Goal: Task Accomplishment & Management: Complete application form

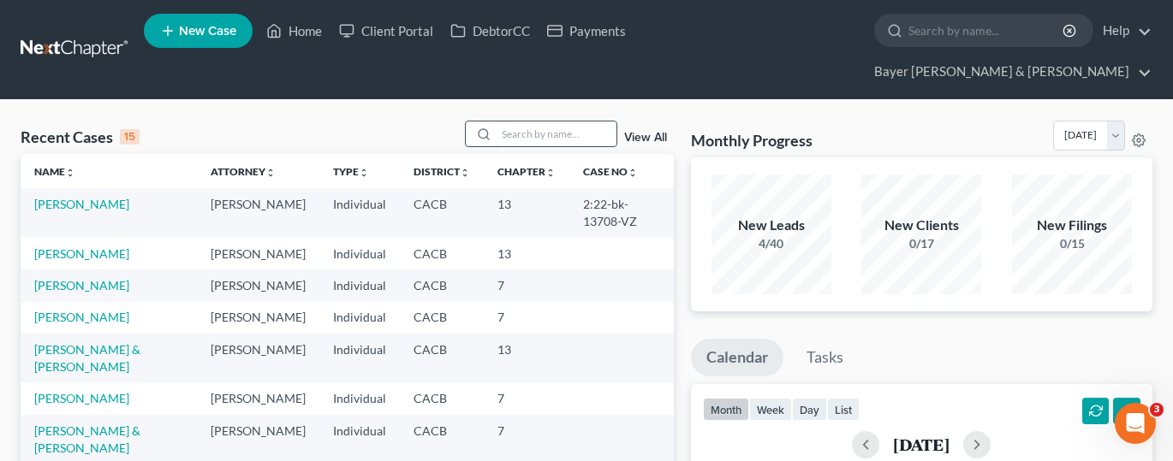
click at [554, 122] on input "search" at bounding box center [557, 134] width 120 height 25
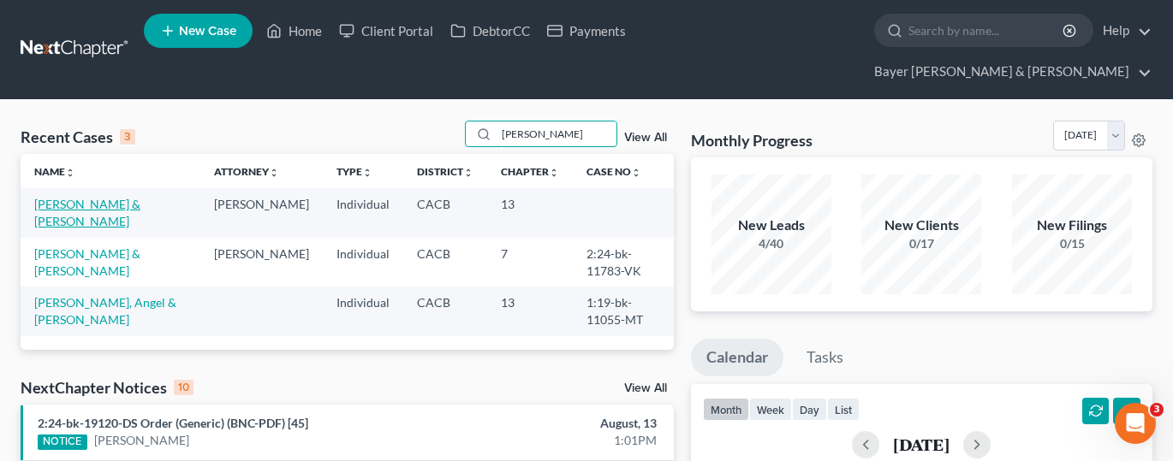
type input "[PERSON_NAME]"
click at [98, 197] on link "[PERSON_NAME] & [PERSON_NAME]" at bounding box center [87, 213] width 106 height 32
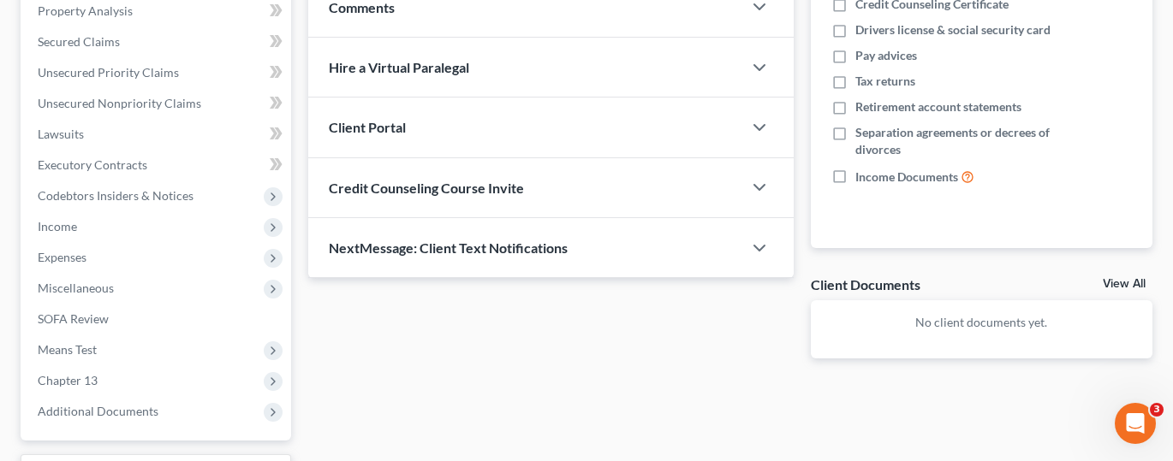
scroll to position [428, 0]
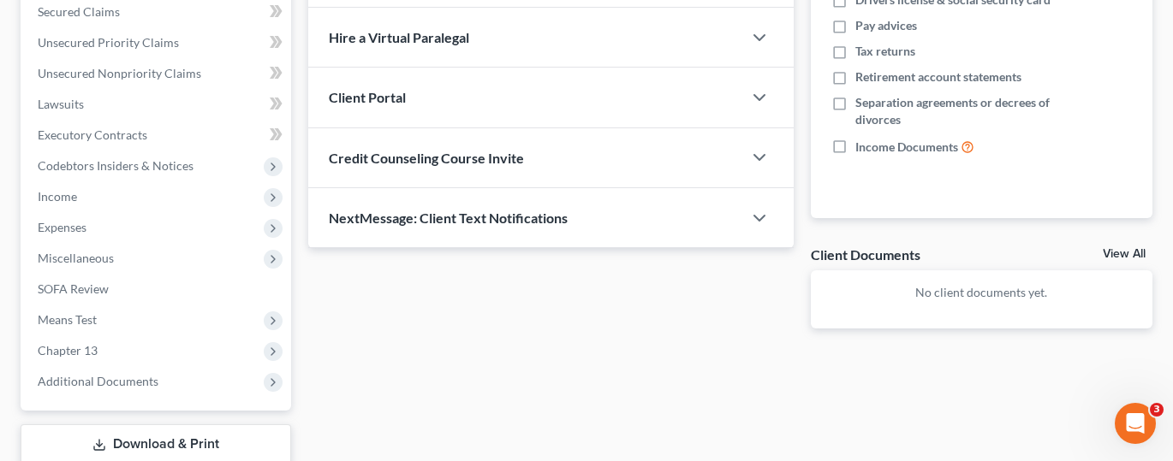
click at [908, 413] on div "Updates & News × [US_STATE] [GEOGRAPHIC_DATA] Notes: Take a look at NextChapter…" at bounding box center [731, 138] width 862 height 742
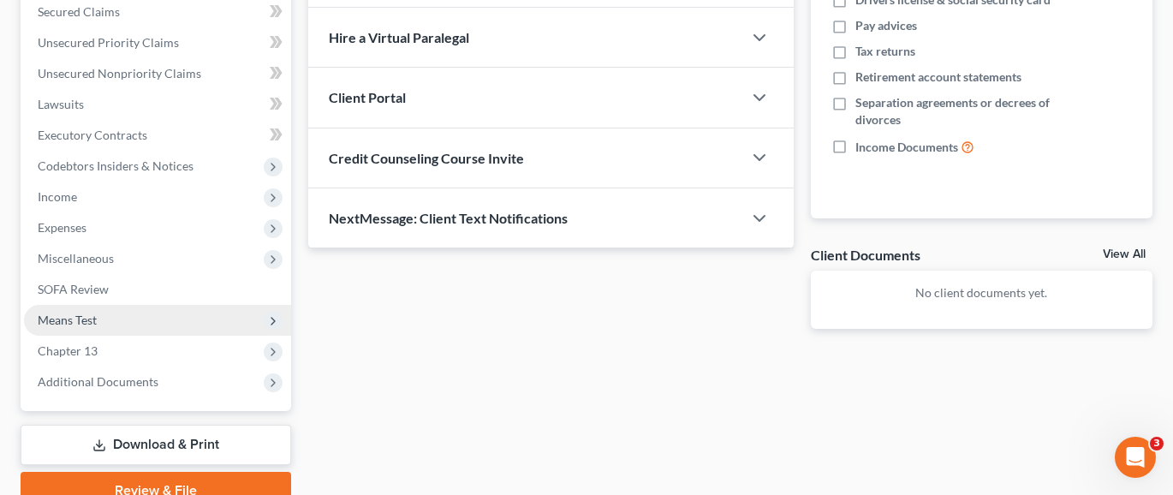
click at [151, 305] on span "Means Test" at bounding box center [157, 320] width 267 height 31
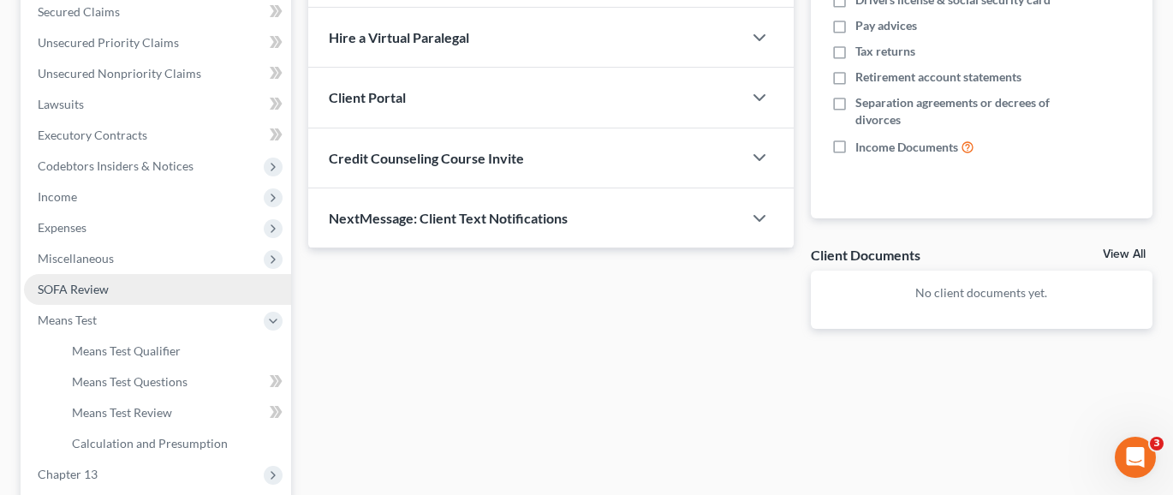
click at [147, 274] on link "SOFA Review" at bounding box center [157, 289] width 267 height 31
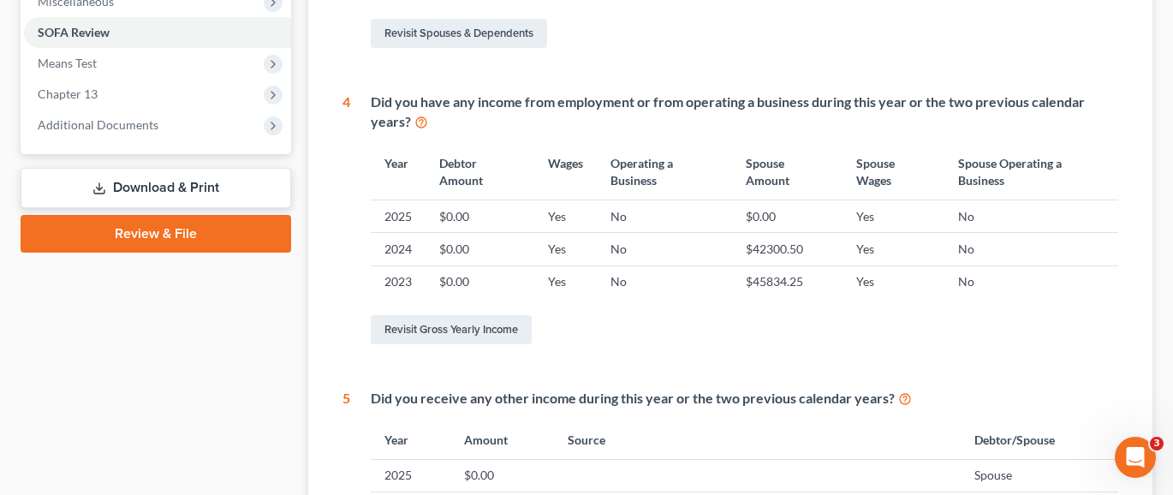
scroll to position [770, 0]
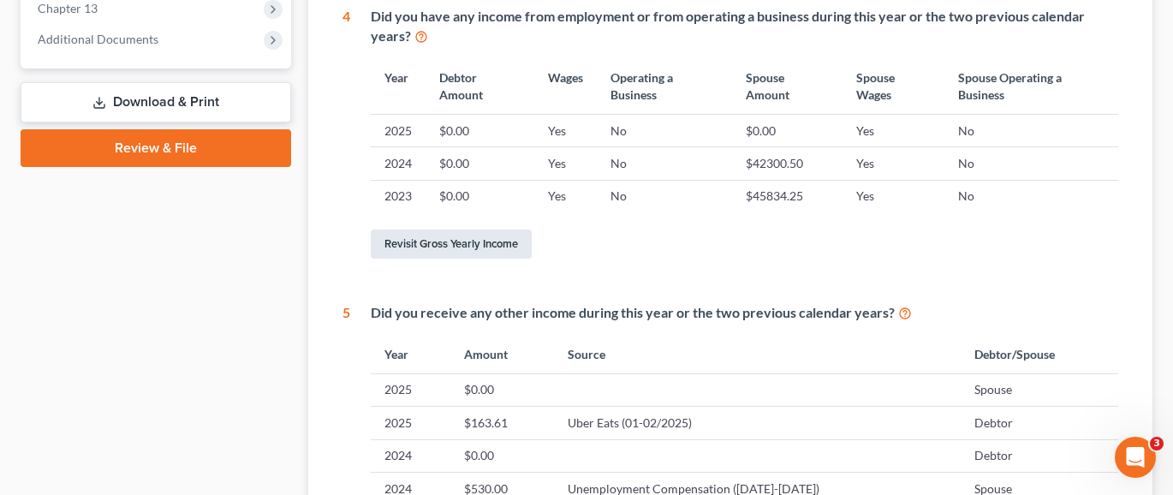
click at [473, 229] on link "Revisit Gross Yearly Income" at bounding box center [451, 243] width 161 height 29
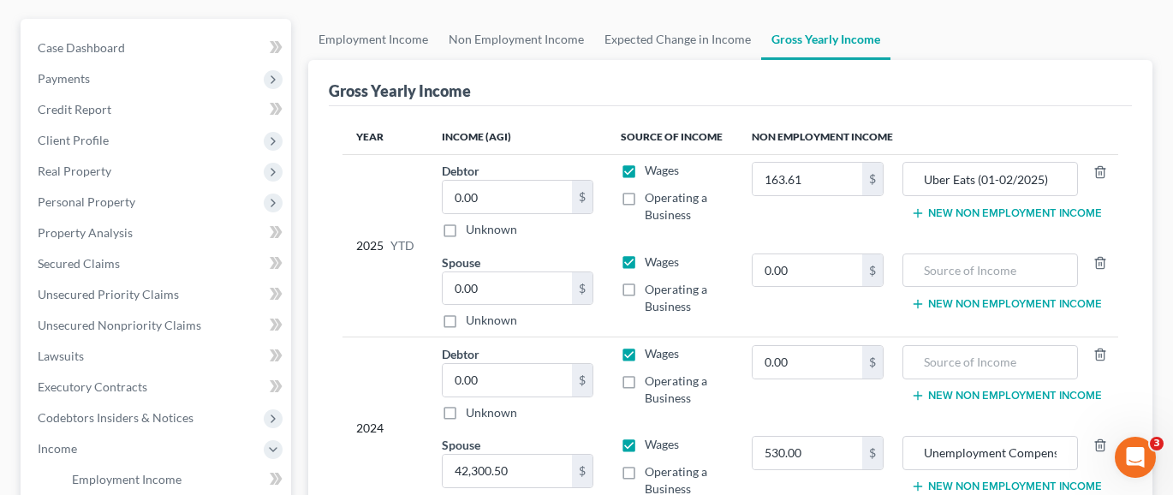
scroll to position [171, 0]
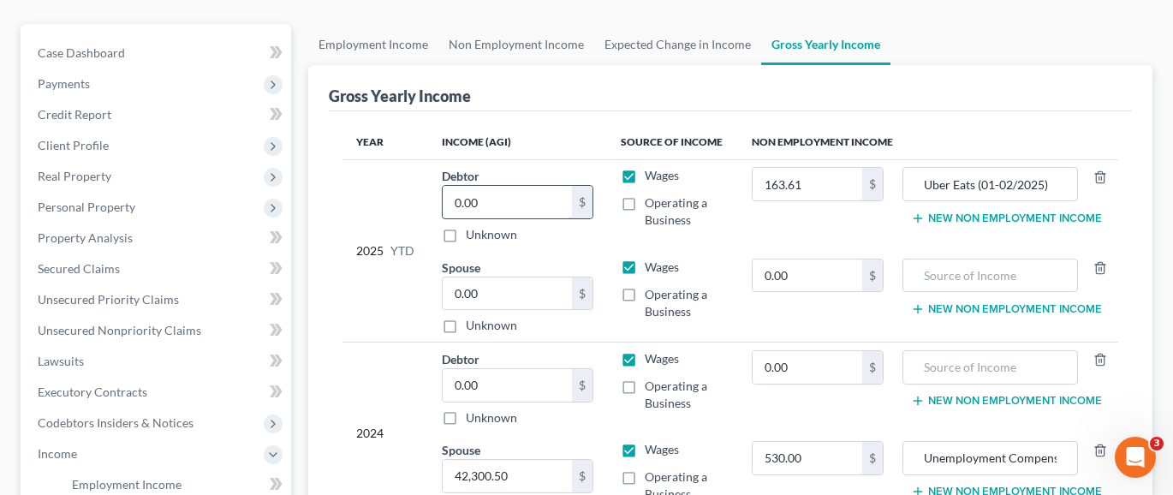
click at [518, 186] on input "0.00" at bounding box center [507, 202] width 129 height 33
type input "68,110.33"
click at [498, 277] on input "0.00" at bounding box center [507, 293] width 129 height 33
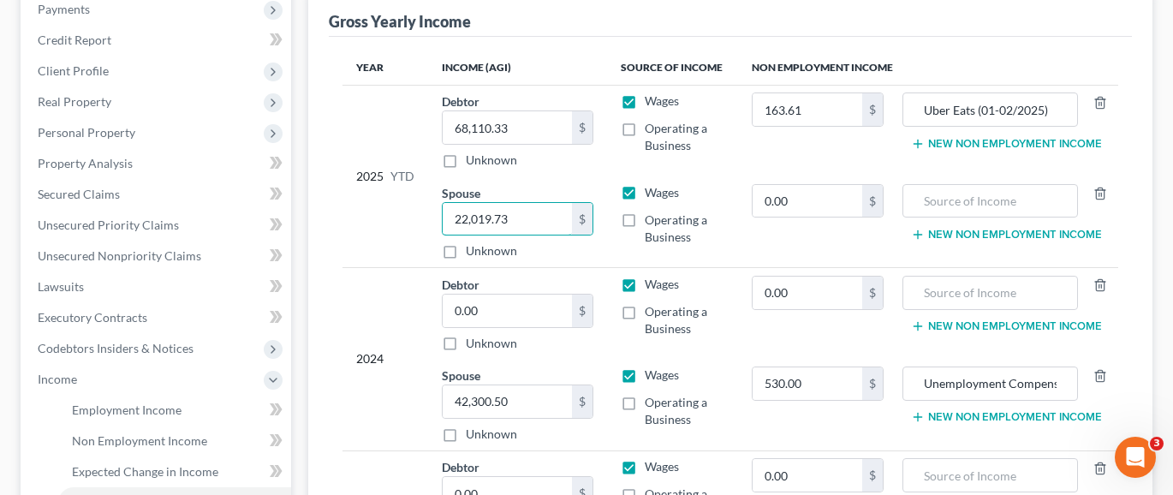
scroll to position [342, 0]
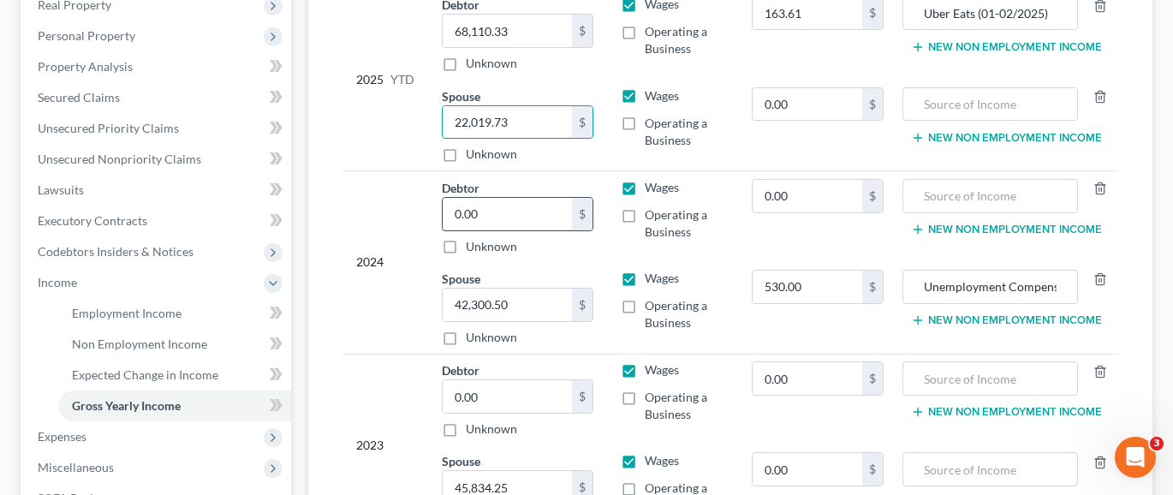
type input "22,019.73"
click at [504, 198] on input "0.00" at bounding box center [507, 214] width 129 height 33
type input "110,204.34"
click at [509, 380] on input "0.00" at bounding box center [507, 396] width 129 height 33
type input "103,517.58"
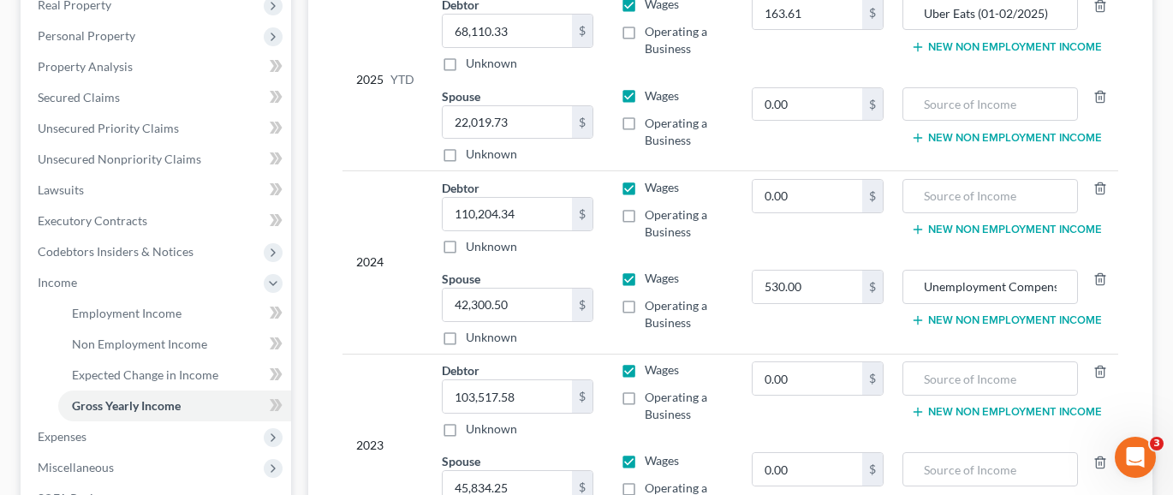
click at [318, 270] on div "Gross Yearly Income Year Income (AGI) Source of Income Non Employment Income 20…" at bounding box center [730, 232] width 845 height 676
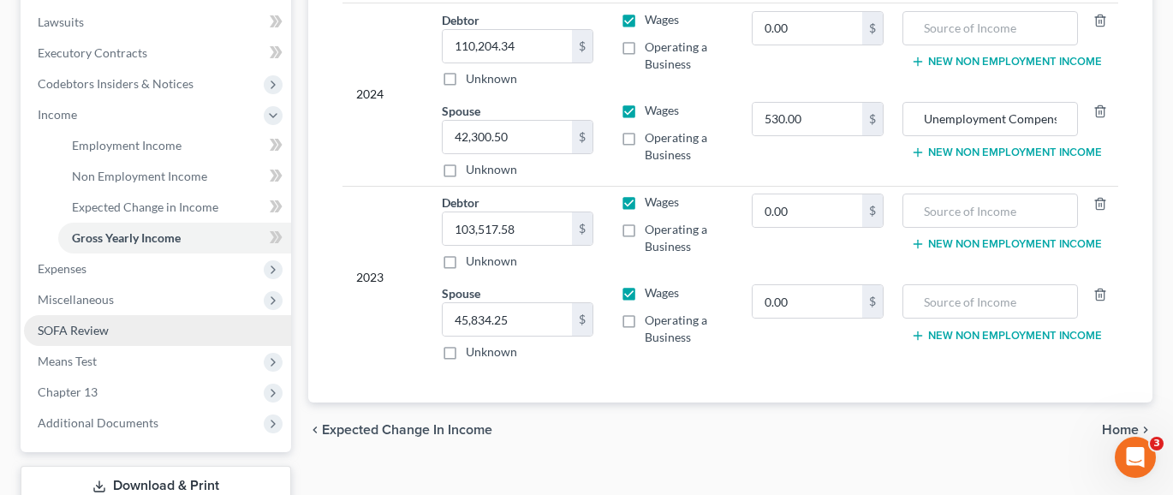
scroll to position [514, 0]
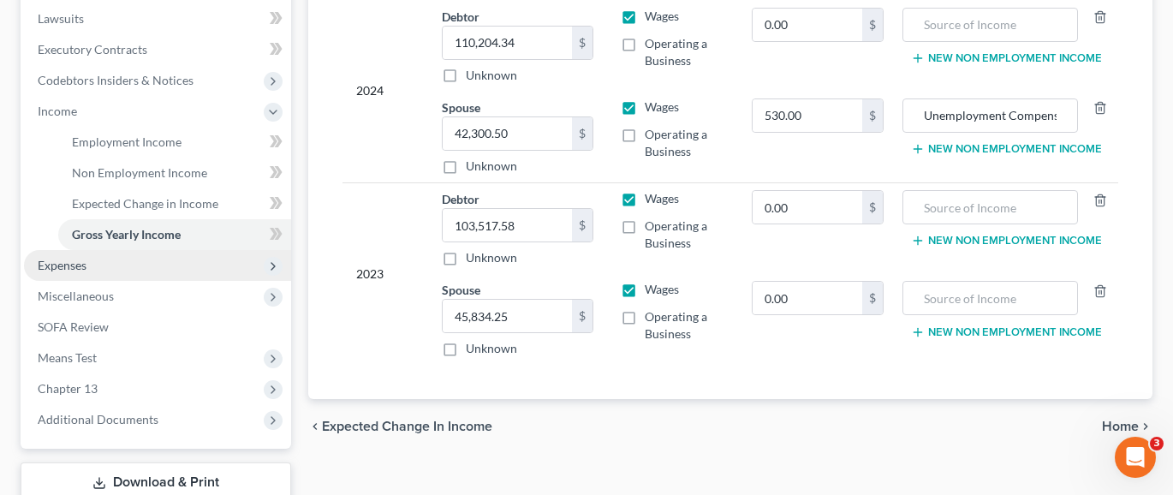
click at [136, 250] on span "Expenses" at bounding box center [157, 265] width 267 height 31
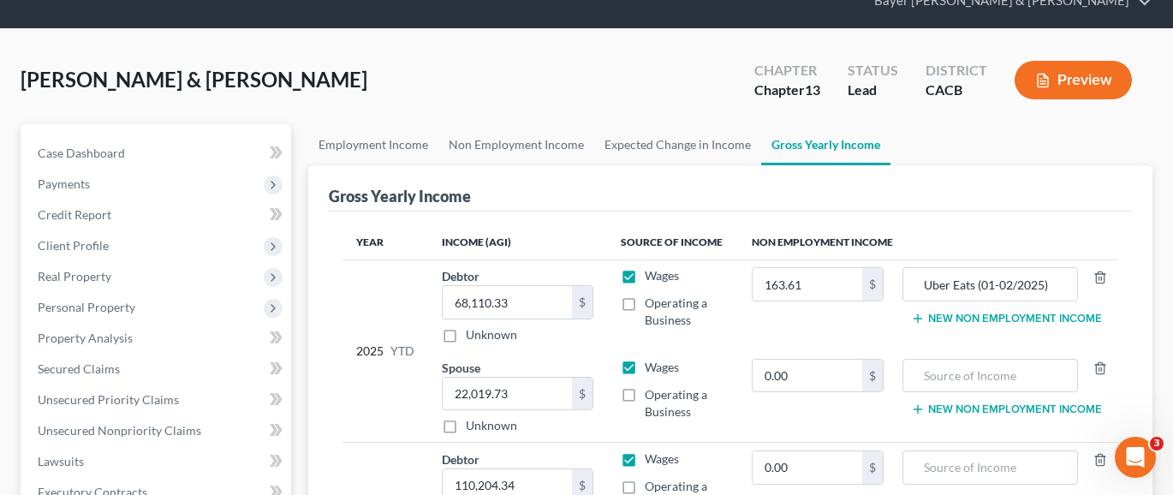
scroll to position [0, 0]
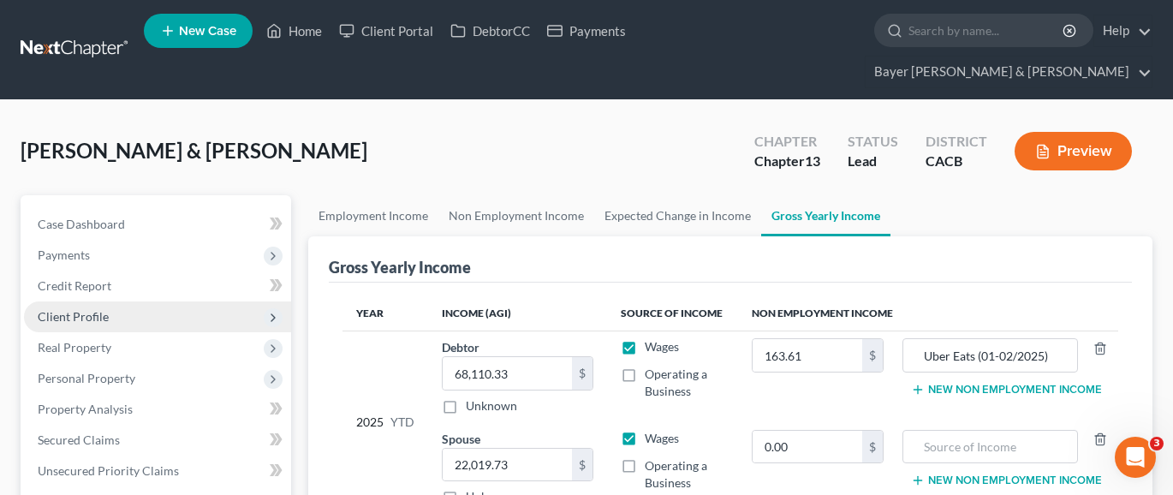
click at [128, 301] on span "Client Profile" at bounding box center [157, 316] width 267 height 31
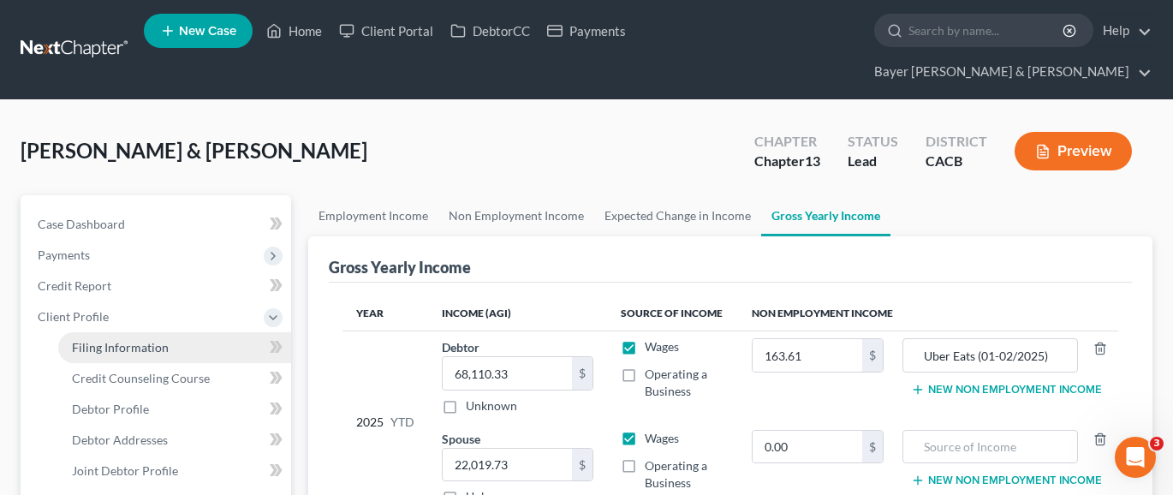
click at [143, 340] on span "Filing Information" at bounding box center [120, 347] width 97 height 15
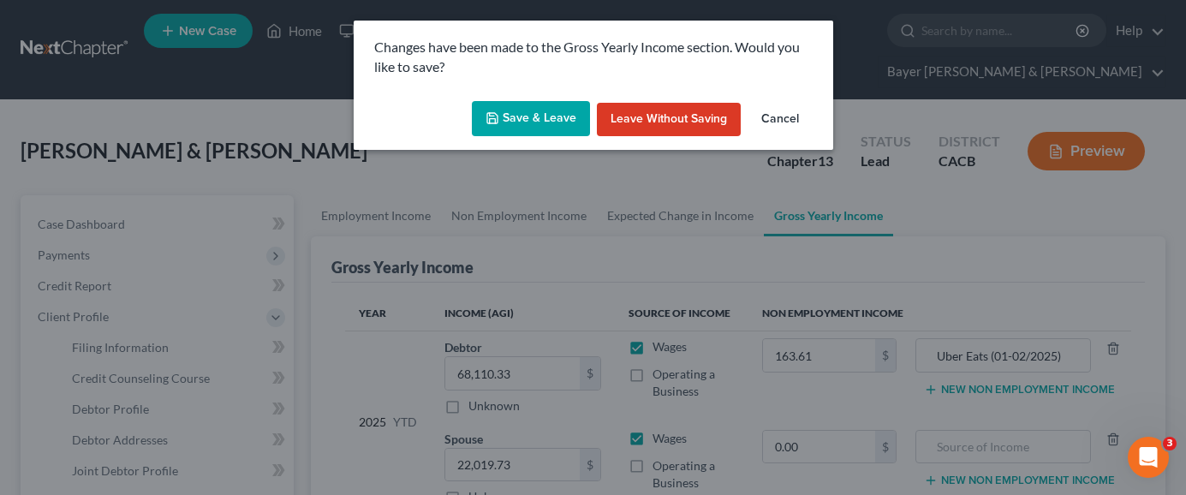
click at [544, 114] on button "Save & Leave" at bounding box center [531, 119] width 118 height 36
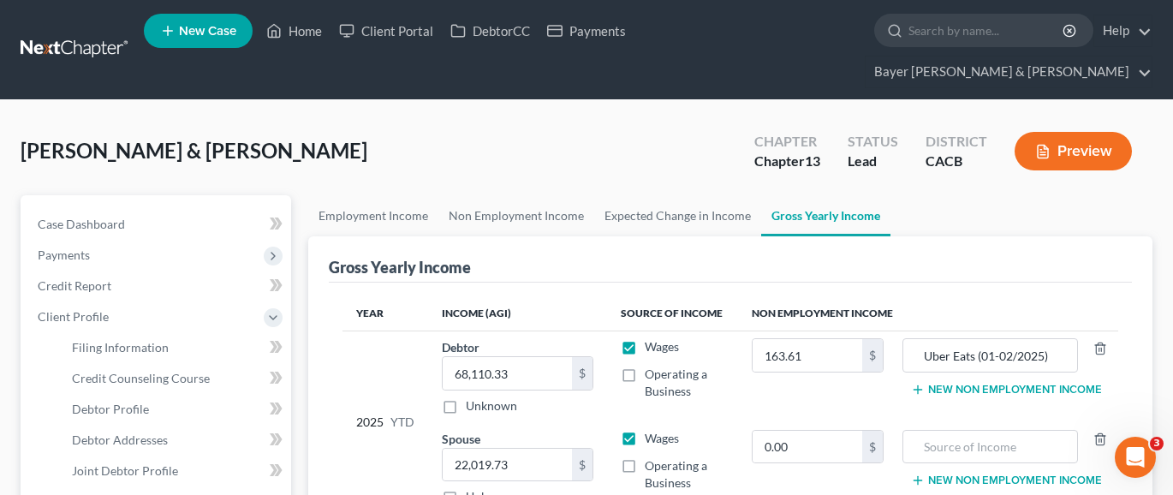
select select "1"
select select "3"
select select "4"
select select "0"
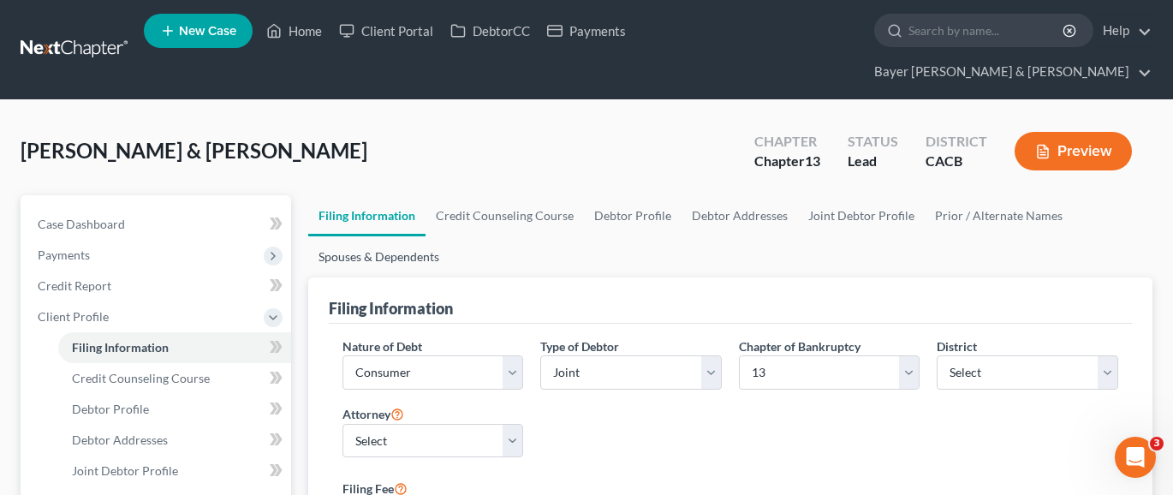
click at [407, 236] on link "Spouses & Dependents" at bounding box center [378, 256] width 141 height 41
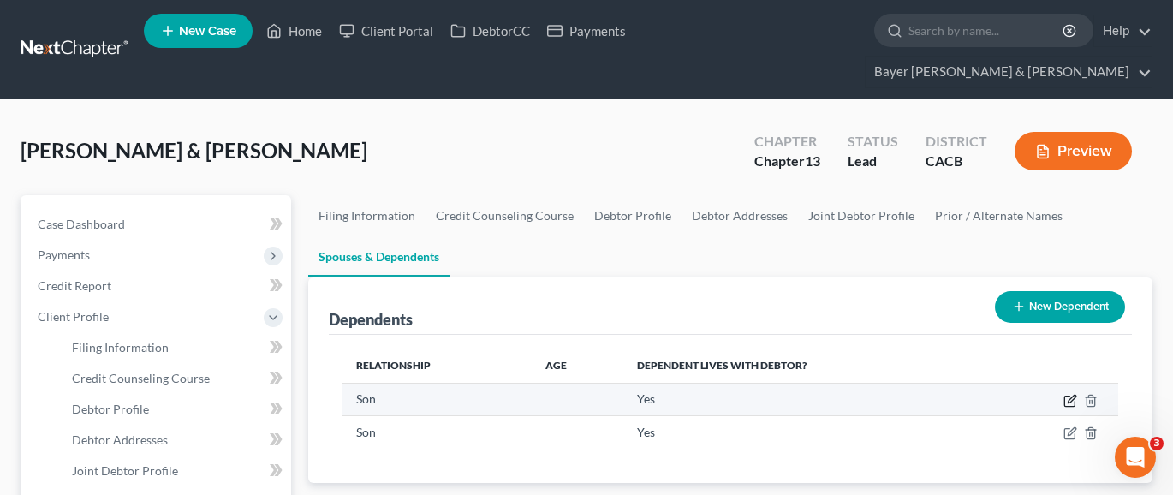
click at [1069, 394] on icon "button" at bounding box center [1070, 401] width 14 height 14
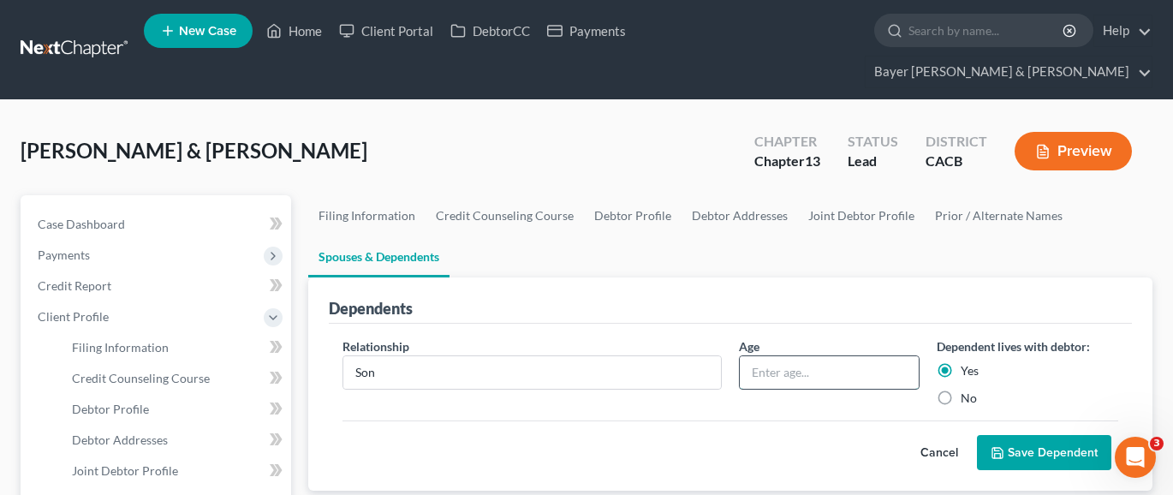
click at [792, 356] on input "text" at bounding box center [830, 372] width 180 height 33
type input "6"
click at [1065, 435] on button "Save Dependent" at bounding box center [1044, 453] width 134 height 36
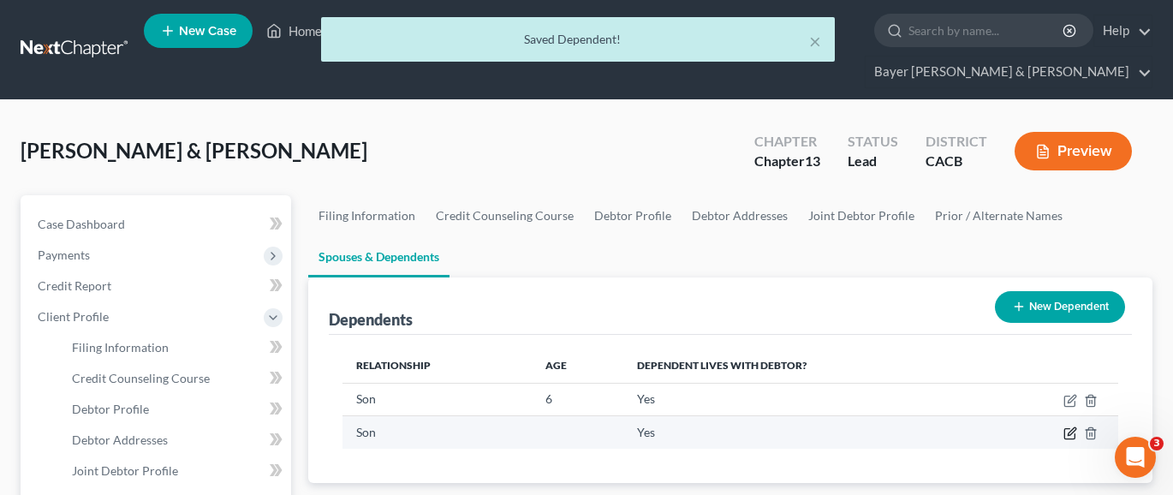
click at [1070, 428] on icon "button" at bounding box center [1072, 432] width 8 height 8
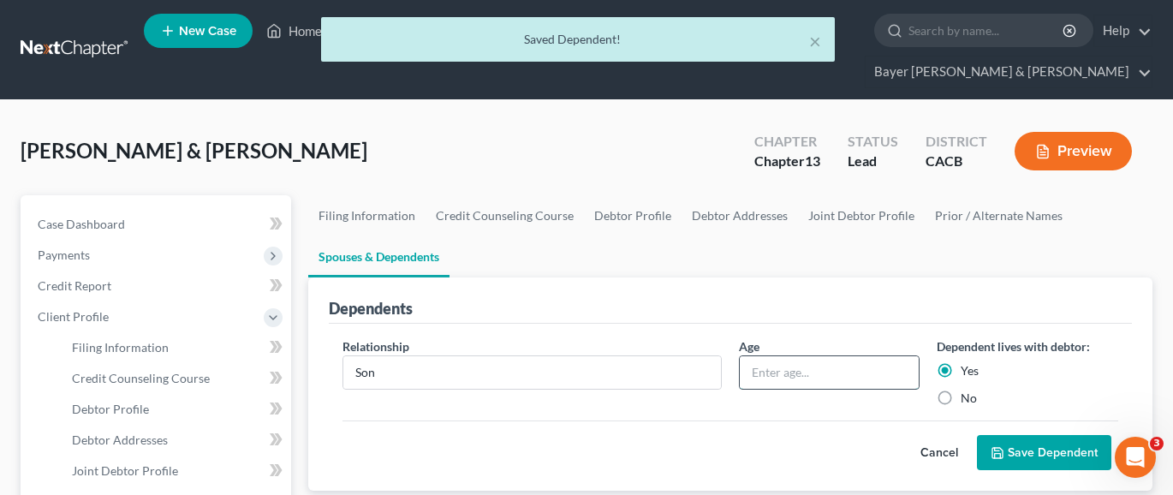
click at [866, 356] on input "text" at bounding box center [830, 372] width 180 height 33
type input "16"
click at [1013, 435] on button "Save Dependent" at bounding box center [1044, 453] width 134 height 36
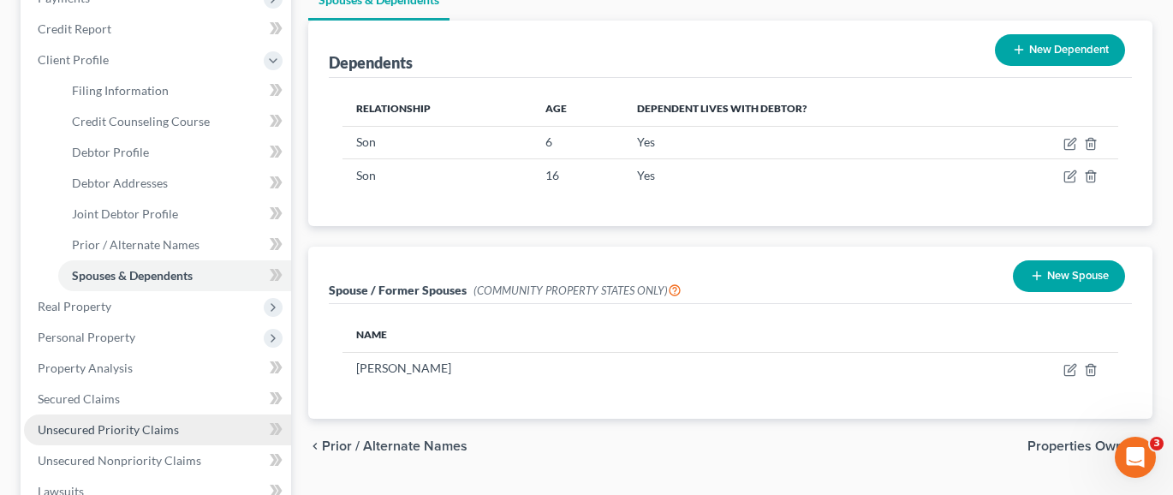
scroll to position [599, 0]
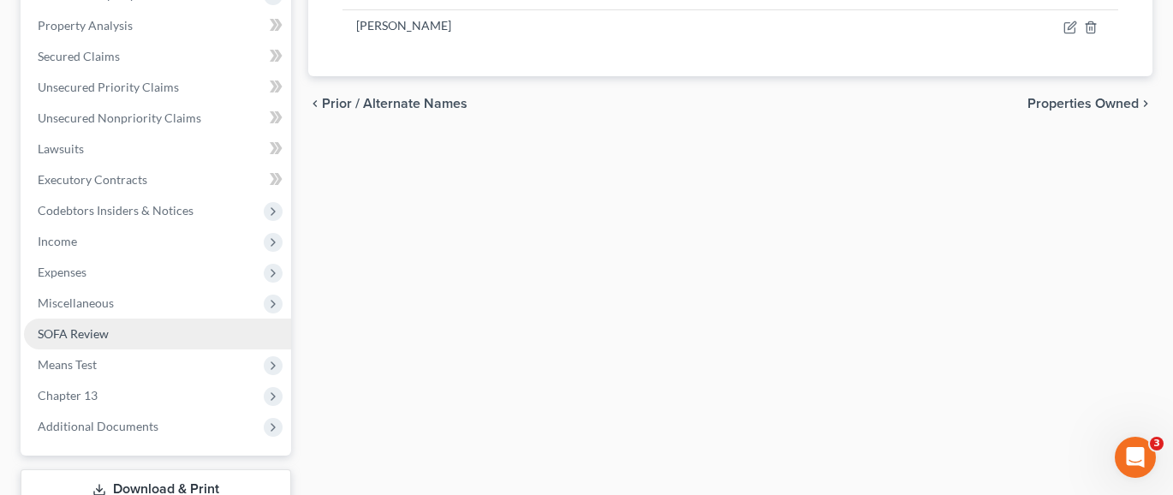
click at [147, 318] on link "SOFA Review" at bounding box center [157, 333] width 267 height 31
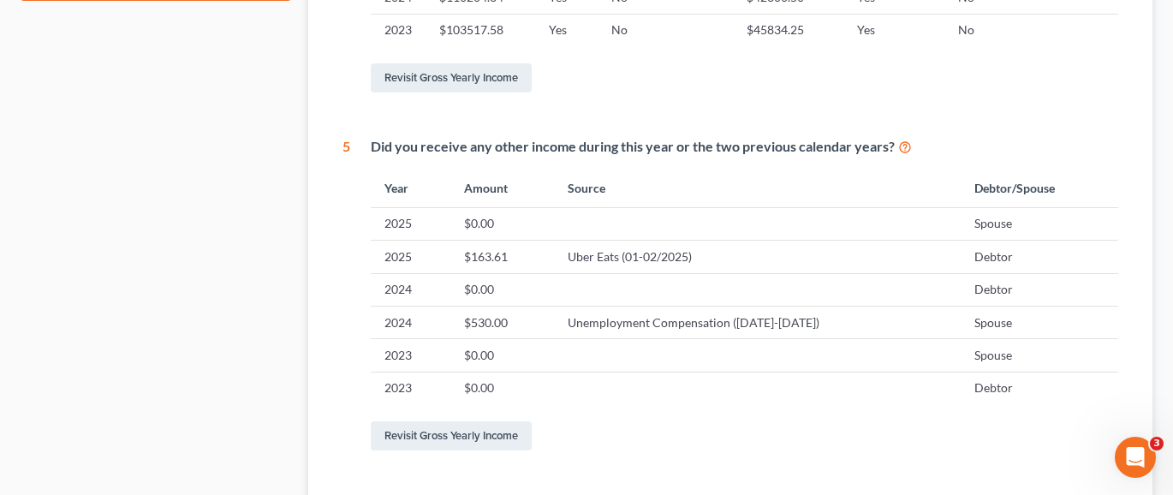
scroll to position [942, 0]
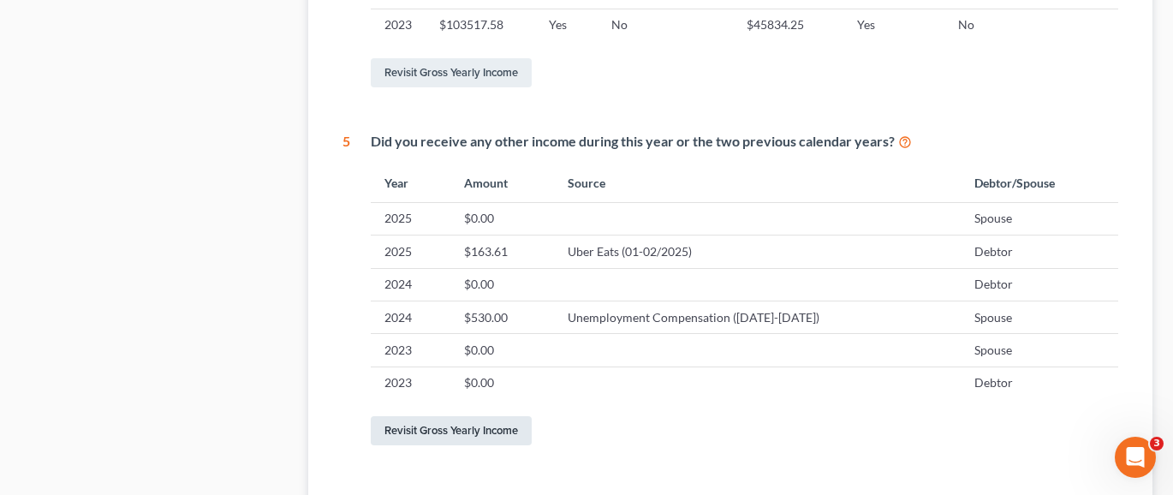
click at [466, 416] on link "Revisit Gross Yearly Income" at bounding box center [451, 430] width 161 height 29
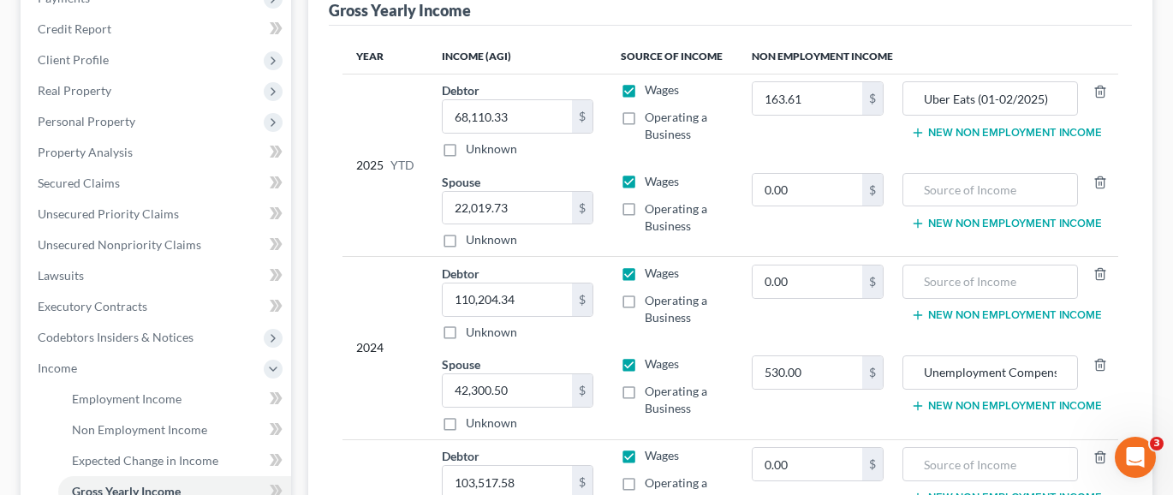
scroll to position [514, 0]
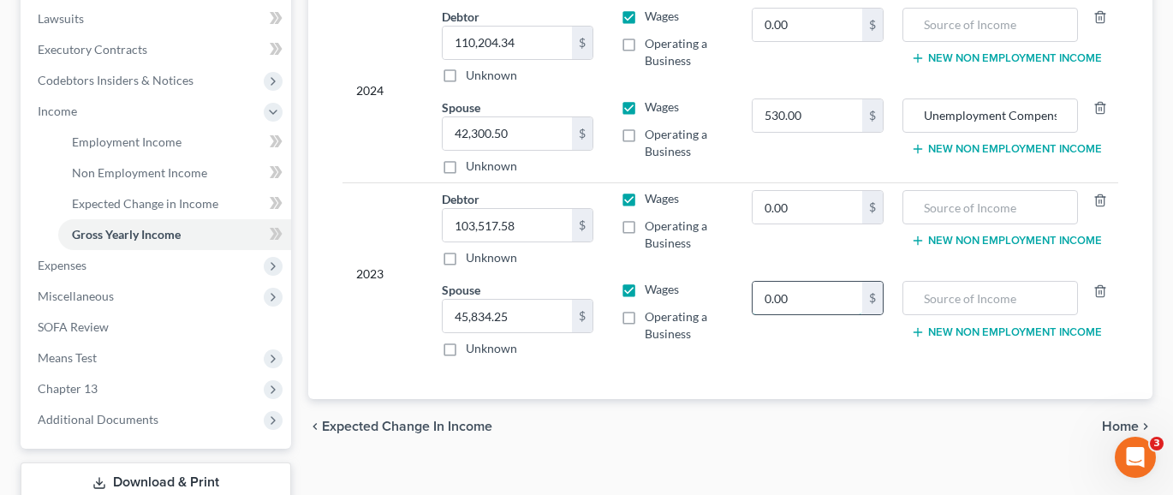
click at [810, 282] on input "0.00" at bounding box center [807, 298] width 109 height 33
type input "28,825.60"
click at [933, 282] on input "text" at bounding box center [990, 298] width 157 height 33
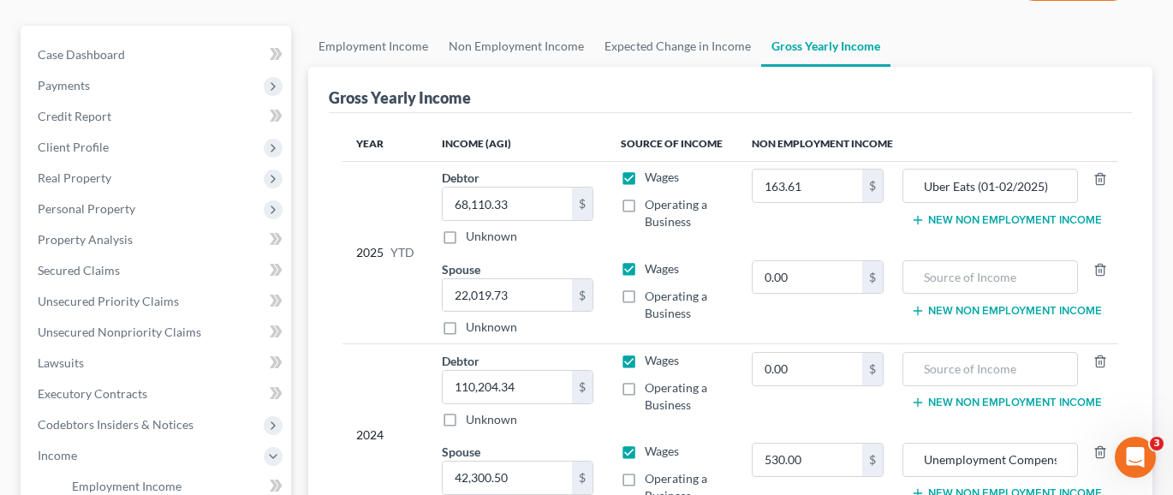
scroll to position [86, 0]
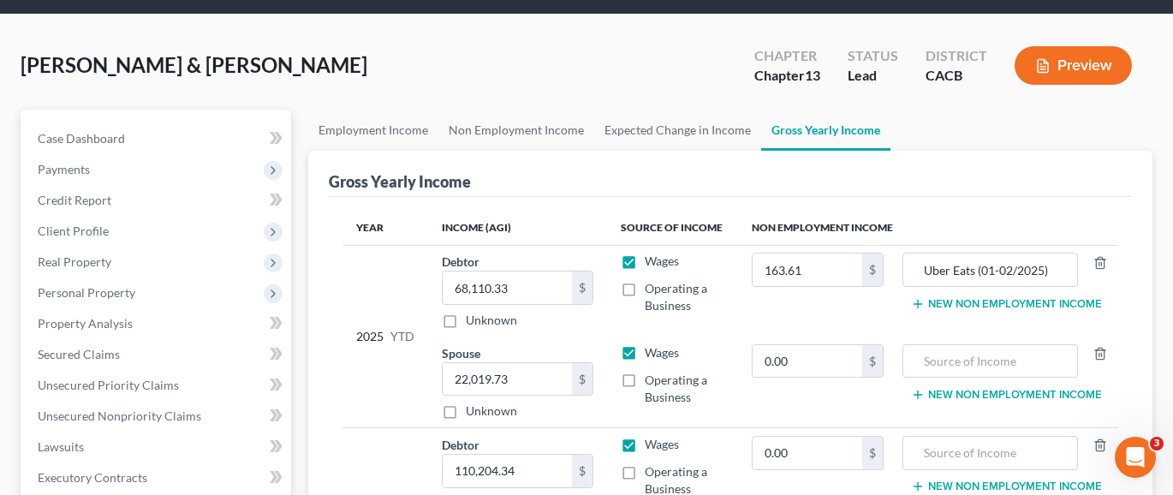
type input "Rec'd from Lompoc Valley Hotels lawsuit."
click at [1038, 60] on icon "button" at bounding box center [1043, 66] width 10 height 13
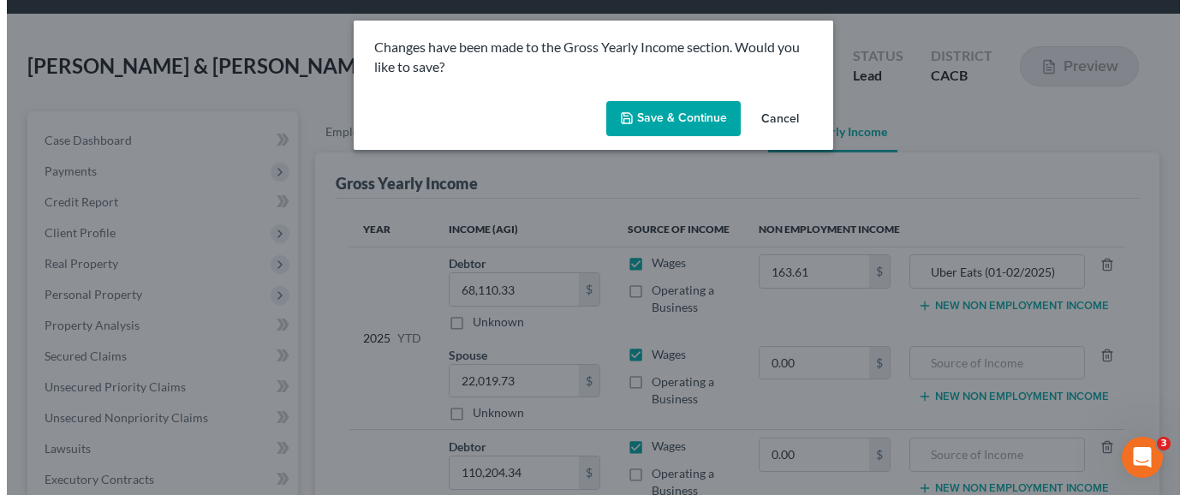
scroll to position [0, 0]
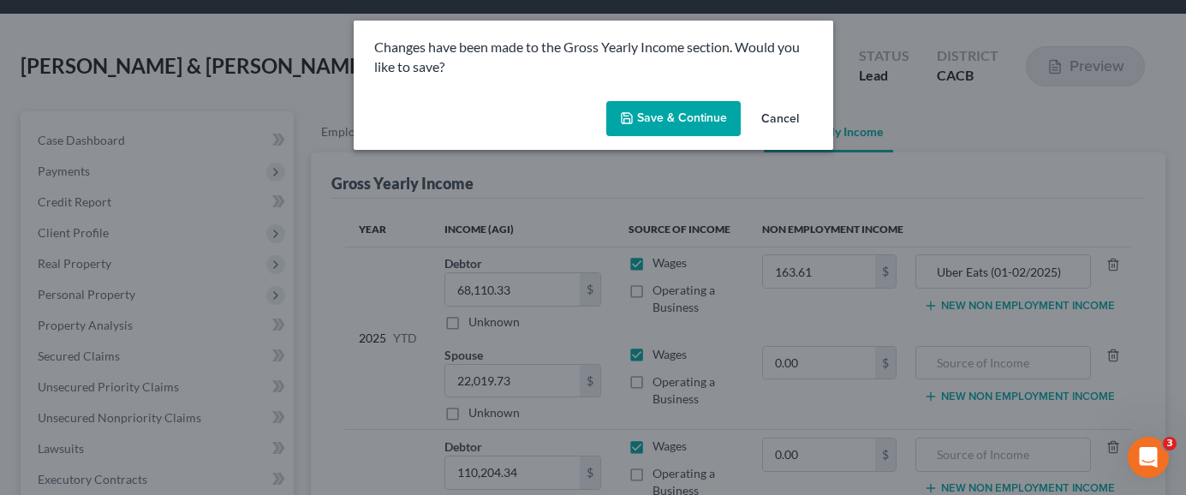
click at [670, 120] on button "Save & Continue" at bounding box center [673, 119] width 134 height 36
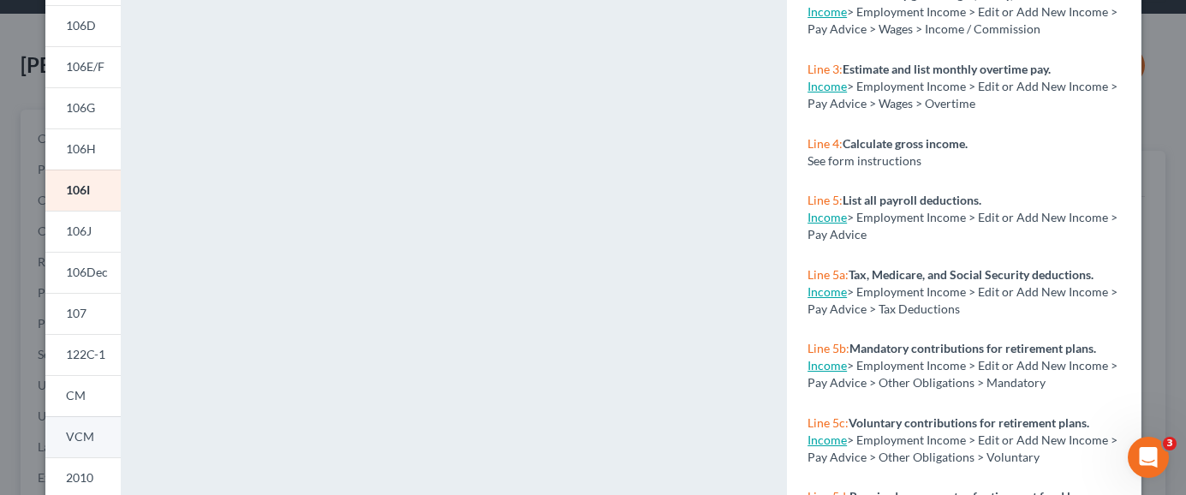
scroll to position [342, 0]
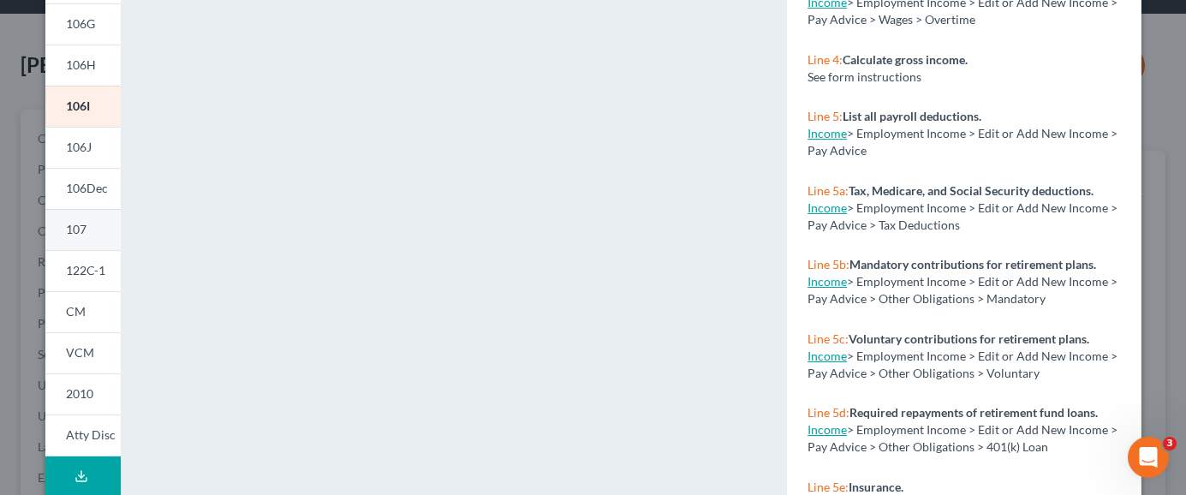
click at [89, 229] on link "107" at bounding box center [82, 229] width 75 height 41
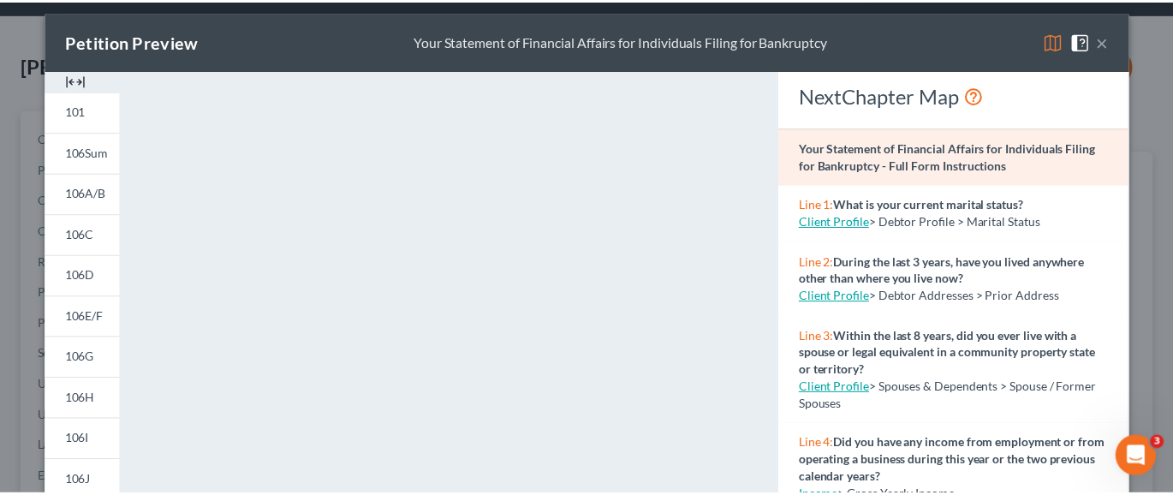
scroll to position [0, 0]
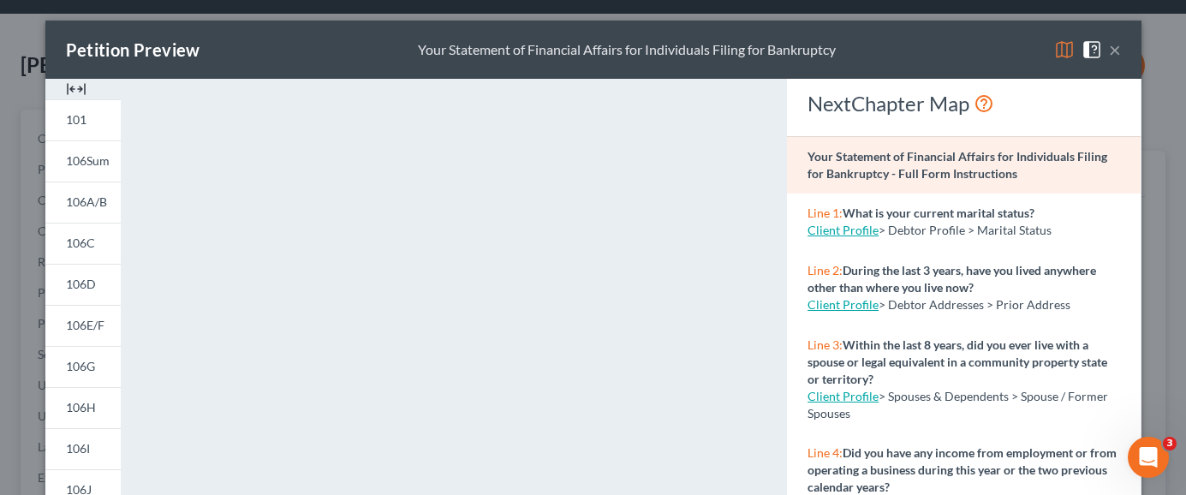
click at [1113, 56] on button "×" at bounding box center [1115, 49] width 12 height 21
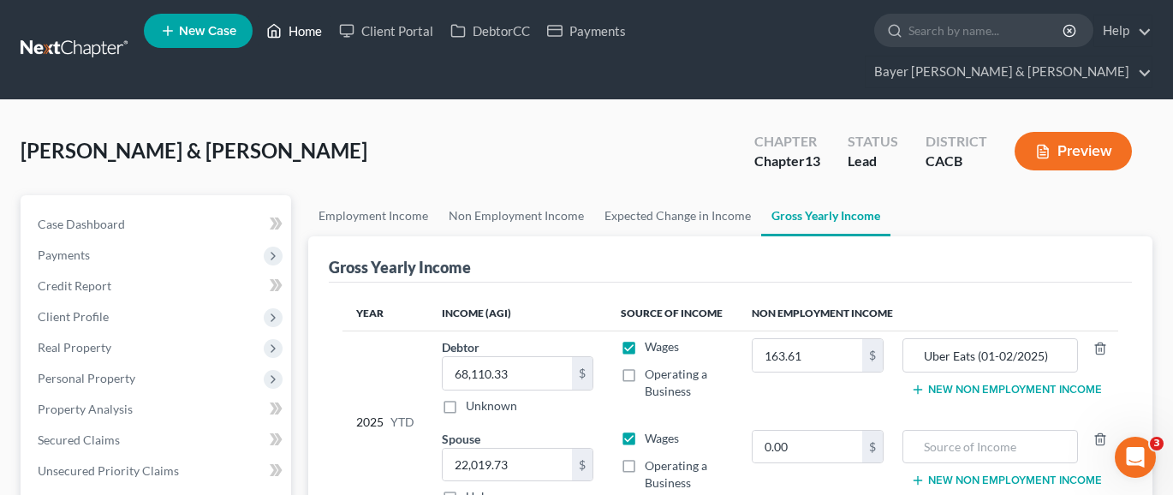
click at [298, 39] on link "Home" at bounding box center [294, 30] width 73 height 31
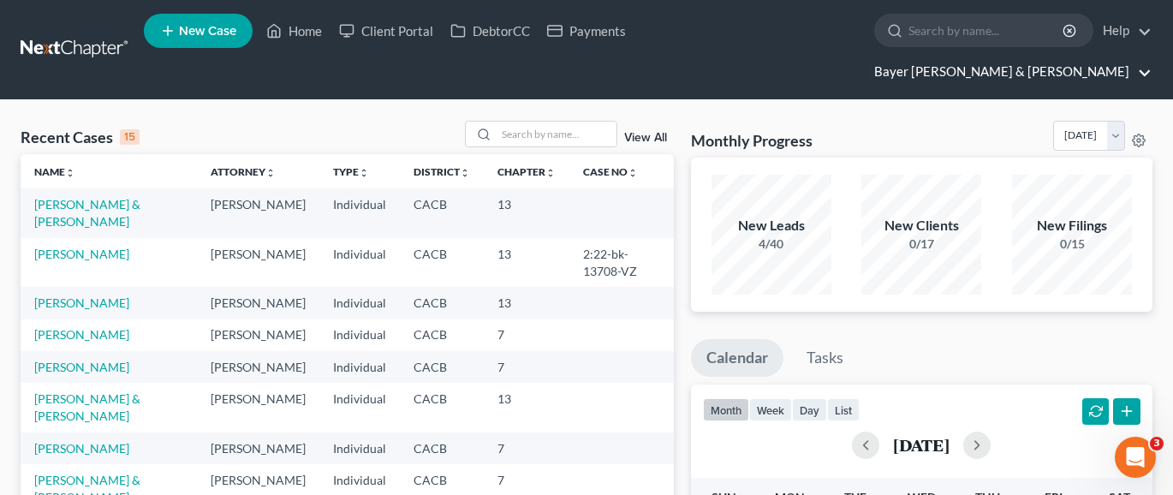
click at [1071, 57] on link "Bayer [PERSON_NAME] & [PERSON_NAME]" at bounding box center [1009, 72] width 286 height 31
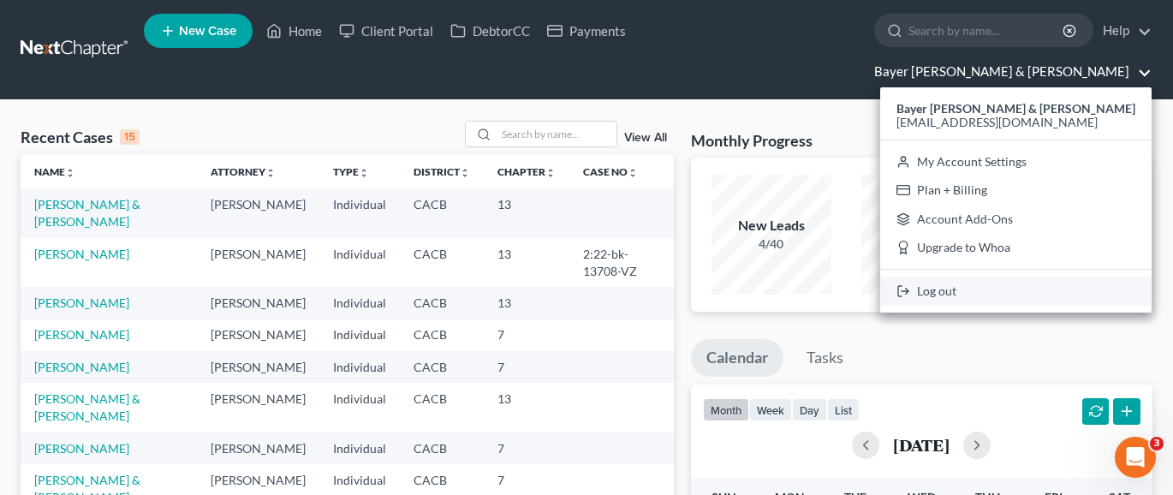
click at [1057, 277] on link "Log out" at bounding box center [1015, 291] width 271 height 29
